Goal: Information Seeking & Learning: Learn about a topic

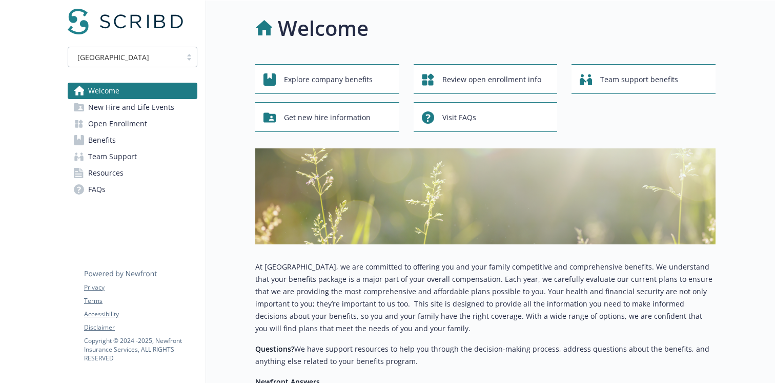
click at [149, 137] on link "Benefits" at bounding box center [133, 140] width 130 height 16
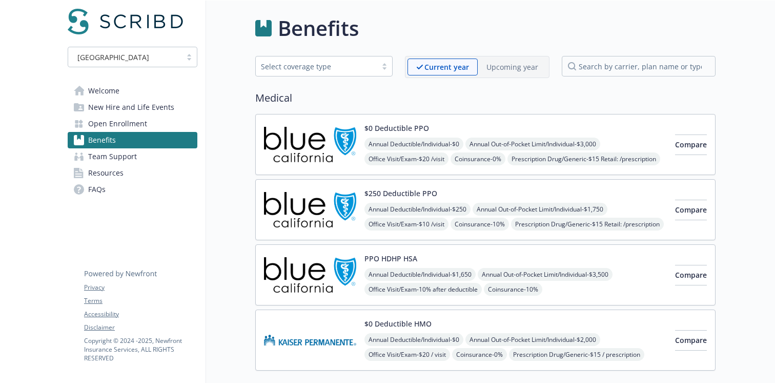
click at [502, 69] on p "Upcoming year" at bounding box center [513, 67] width 52 height 11
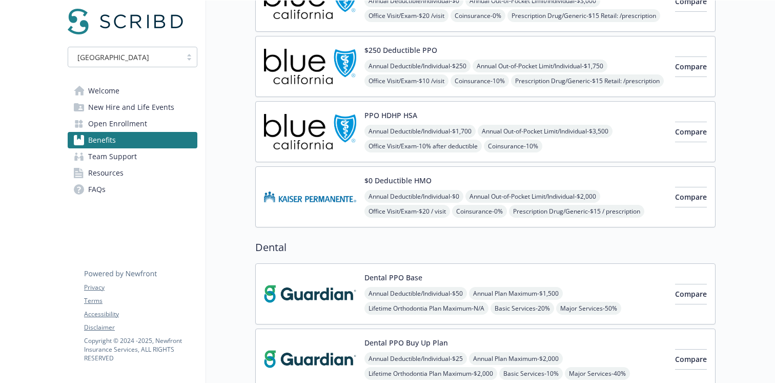
click at [337, 187] on img at bounding box center [310, 197] width 92 height 44
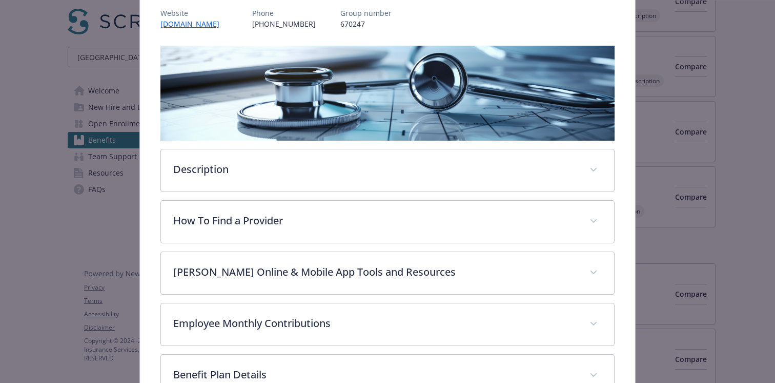
scroll to position [132, 0]
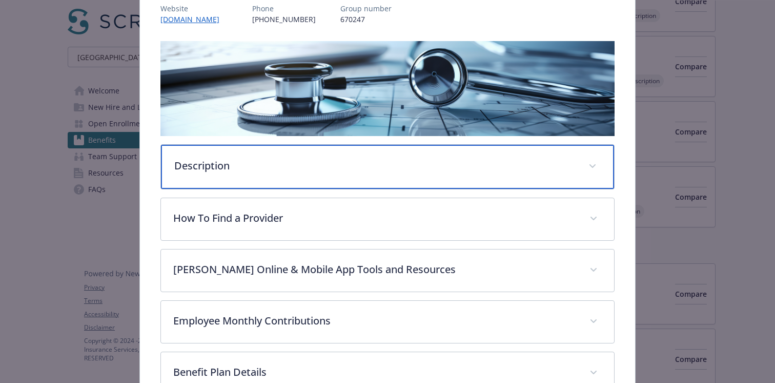
click at [335, 173] on div "Description" at bounding box center [387, 167] width 453 height 44
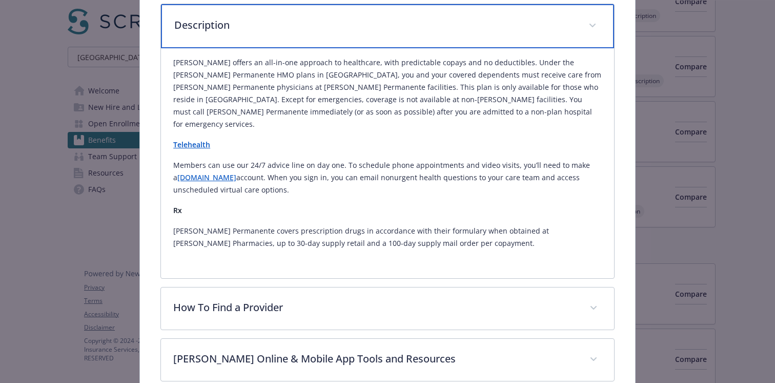
scroll to position [273, 0]
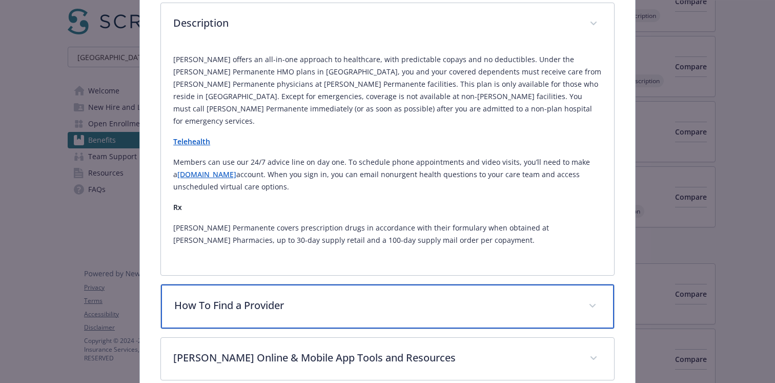
click at [290, 284] on div "How To Find a Provider" at bounding box center [387, 306] width 453 height 44
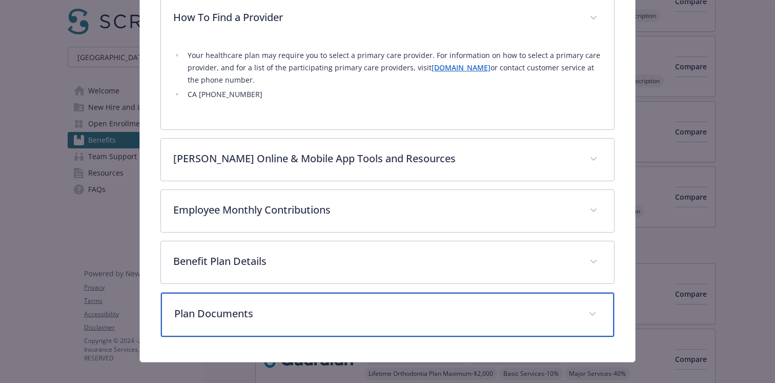
click at [290, 292] on div "Plan Documents" at bounding box center [387, 314] width 453 height 44
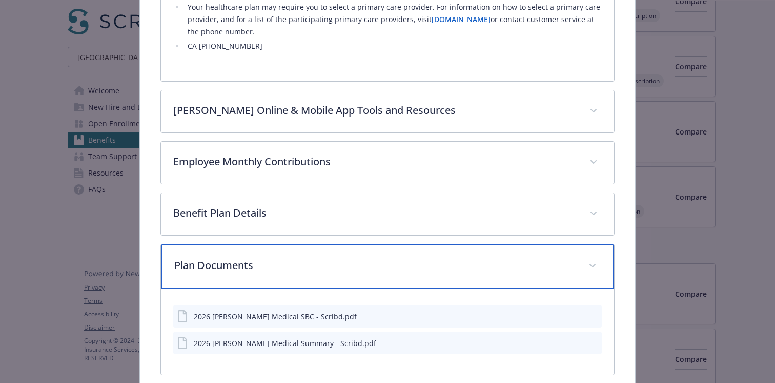
scroll to position [646, 0]
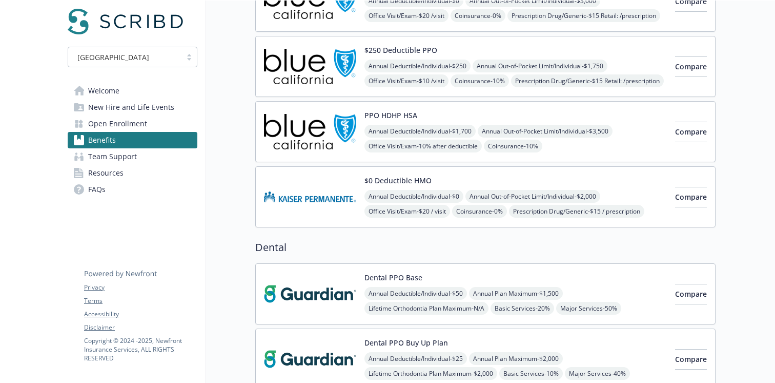
click at [131, 118] on span "Open Enrollment" at bounding box center [117, 123] width 59 height 16
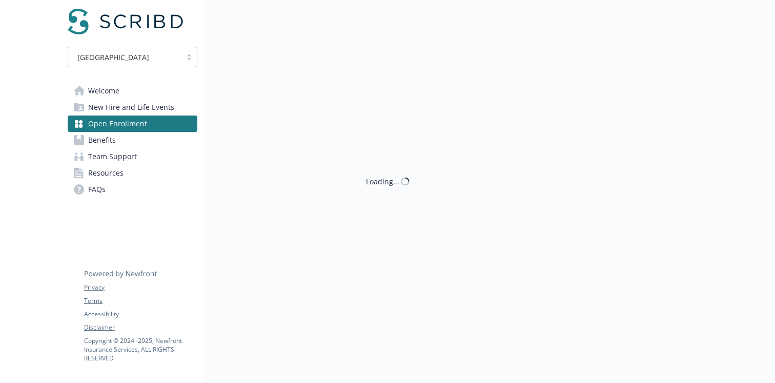
scroll to position [143, 0]
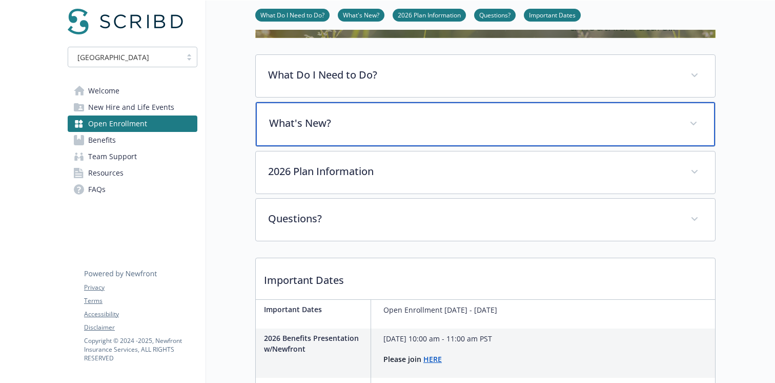
click at [323, 126] on p "What's New?" at bounding box center [473, 122] width 408 height 15
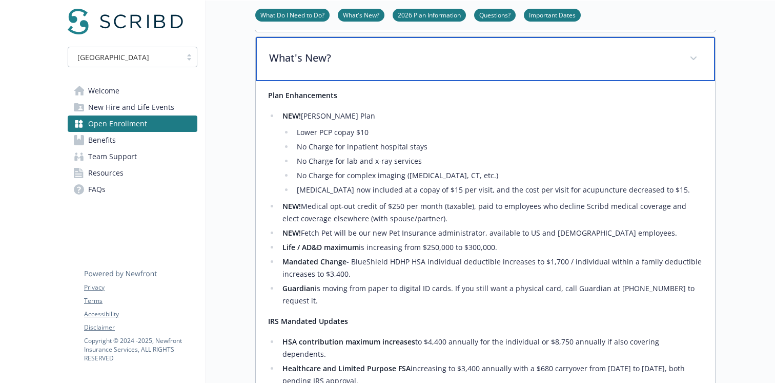
scroll to position [212, 0]
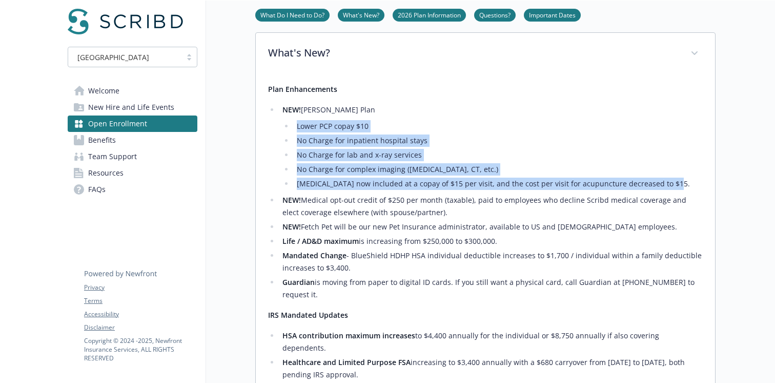
drag, startPoint x: 670, startPoint y: 184, endPoint x: 297, endPoint y: 127, distance: 377.6
click at [297, 127] on ul "Lower PCP copay $10 No Charge for inpatient hospital stays No Charge for lab an…" at bounding box center [493, 155] width 421 height 70
copy ul "Lower PCP copay $10 No Charge for inpatient hospital stays No Charge for lab an…"
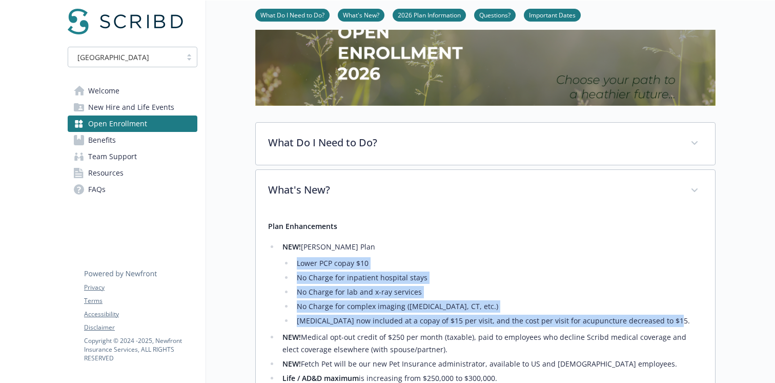
scroll to position [0, 0]
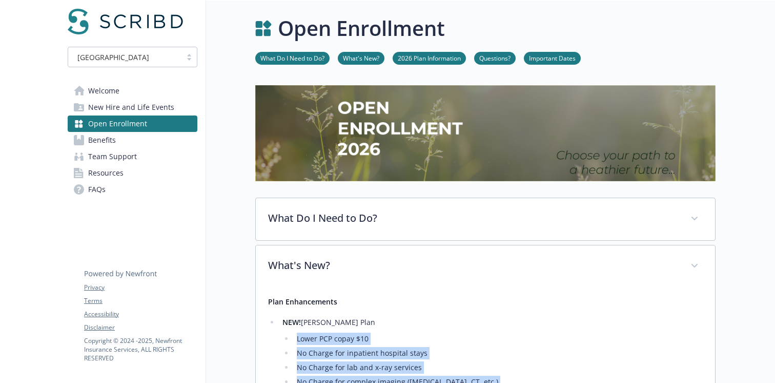
click at [156, 122] on link "Open Enrollment" at bounding box center [133, 123] width 130 height 16
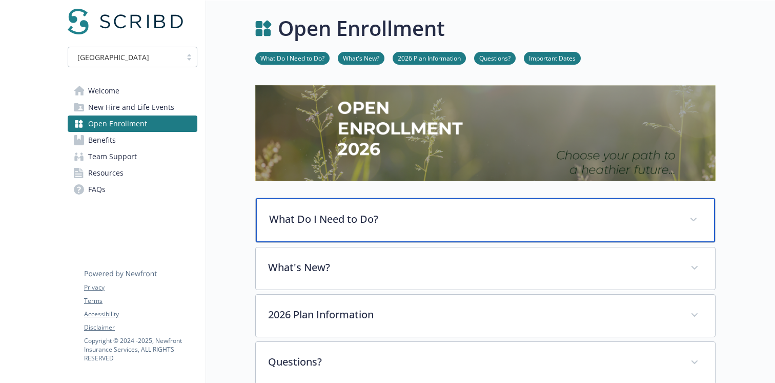
click at [366, 224] on p "What Do I Need to Do?" at bounding box center [473, 218] width 408 height 15
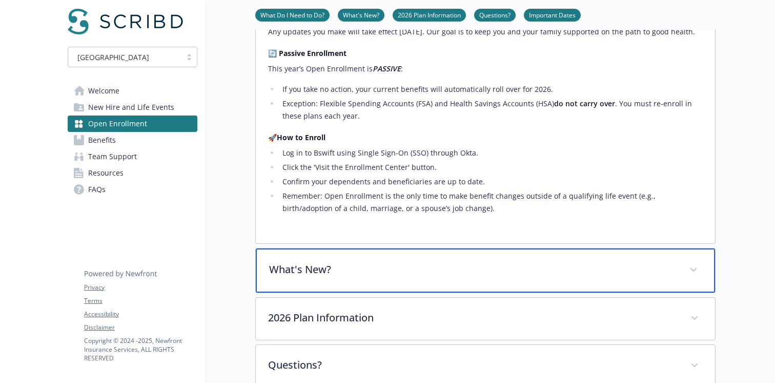
click at [339, 292] on div "What's New?" at bounding box center [485, 270] width 459 height 44
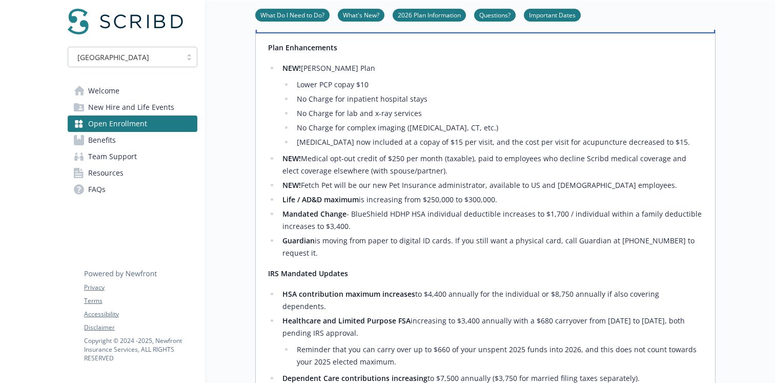
scroll to position [556, 0]
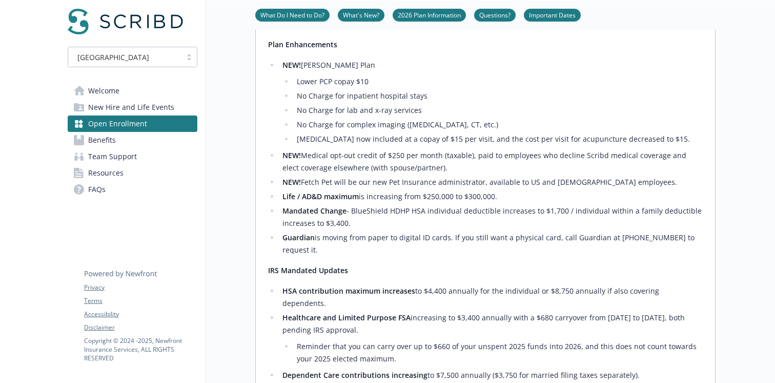
drag, startPoint x: 437, startPoint y: 180, endPoint x: 282, endPoint y: 171, distance: 155.1
click at [282, 171] on li "NEW! Medical opt-out credit of $250 per month (taxable), paid to employees who …" at bounding box center [491, 161] width 424 height 25
copy li "NEW! Medical opt-out credit of $250 per month (taxable), paid to employees who …"
click at [304, 275] on p "IRS Mandated Updates" at bounding box center [485, 270] width 435 height 12
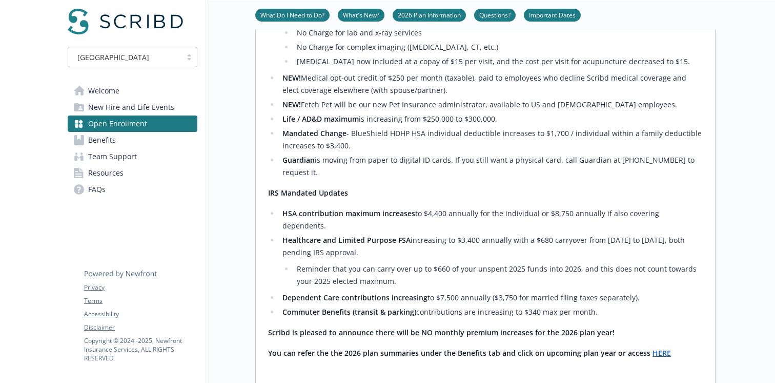
scroll to position [639, 0]
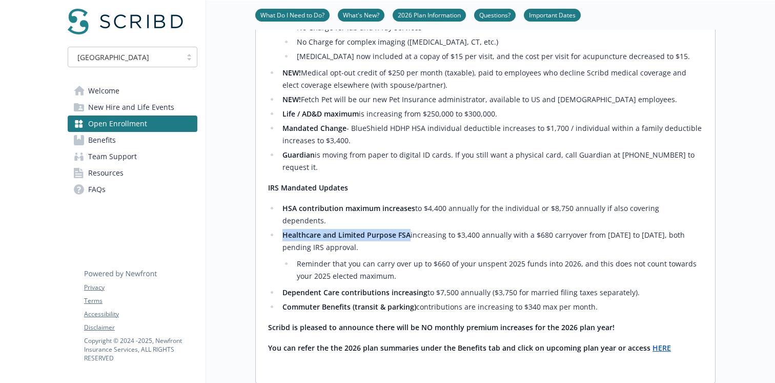
drag, startPoint x: 409, startPoint y: 223, endPoint x: 283, endPoint y: 225, distance: 125.7
click at [283, 229] on li "Healthcare and Limited Purpose FSA increasing to $3,400 annually with a $680 ca…" at bounding box center [491, 255] width 424 height 53
copy strong "Healthcare and Limited Purpose FSA"
